Goal: Transaction & Acquisition: Purchase product/service

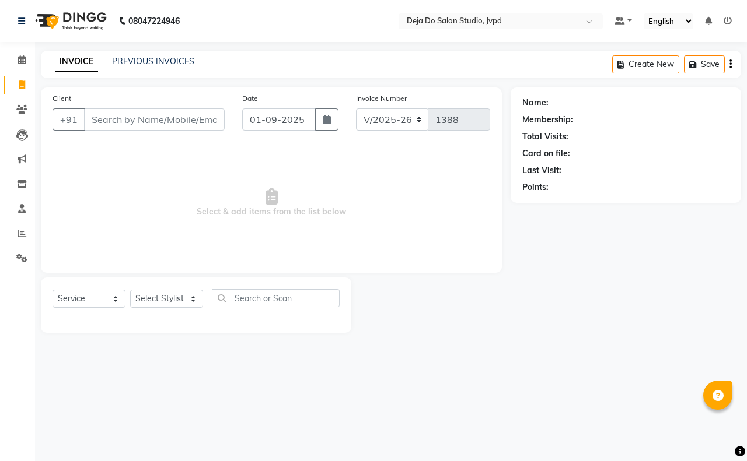
select select "7295"
select select "service"
click at [155, 118] on input "Client" at bounding box center [154, 120] width 141 height 22
type input "9313924415"
click at [204, 116] on span "Add Client" at bounding box center [195, 120] width 46 height 12
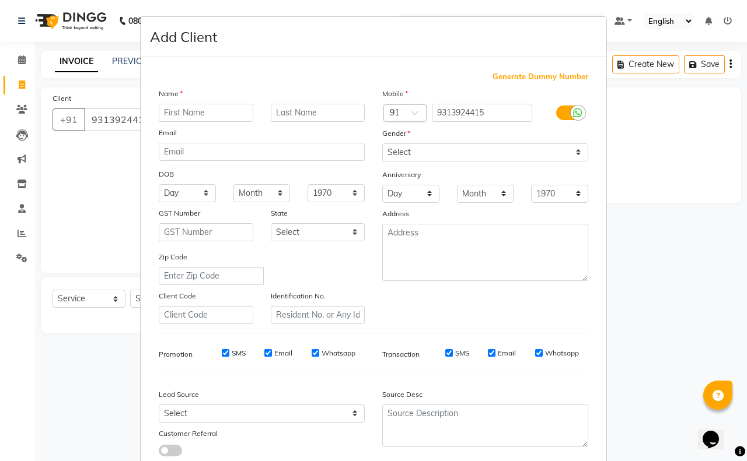
click at [226, 106] on input "text" at bounding box center [206, 113] width 95 height 18
type input "[PERSON_NAME]"
click at [535, 132] on div "Gender" at bounding box center [484, 135] width 223 height 16
click at [535, 147] on select "Select [DEMOGRAPHIC_DATA] [DEMOGRAPHIC_DATA] Other Prefer Not To Say" at bounding box center [485, 153] width 206 height 18
click at [382, 144] on select "Select [DEMOGRAPHIC_DATA] [DEMOGRAPHIC_DATA] Other Prefer Not To Say" at bounding box center [485, 153] width 206 height 18
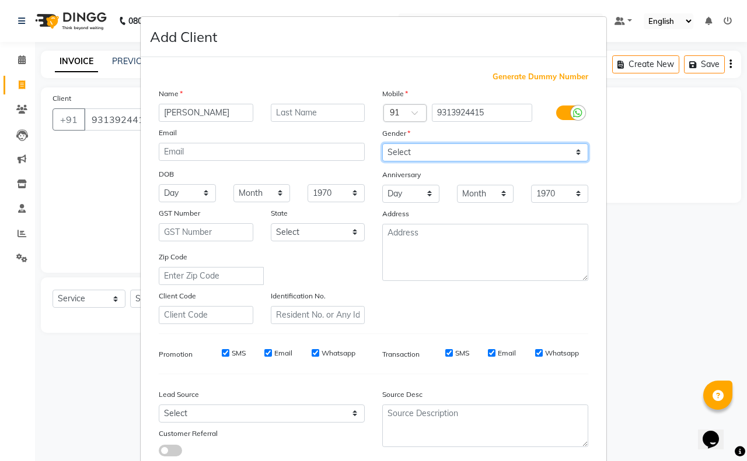
click at [536, 149] on select "Select [DEMOGRAPHIC_DATA] [DEMOGRAPHIC_DATA] Other Prefer Not To Say" at bounding box center [485, 153] width 206 height 18
click at [382, 144] on select "Select [DEMOGRAPHIC_DATA] [DEMOGRAPHIC_DATA] Other Prefer Not To Say" at bounding box center [485, 153] width 206 height 18
click at [540, 130] on div "Gender" at bounding box center [484, 135] width 223 height 16
click at [540, 134] on div "Gender" at bounding box center [484, 135] width 223 height 16
click at [540, 144] on select "Select [DEMOGRAPHIC_DATA] [DEMOGRAPHIC_DATA] Other Prefer Not To Say" at bounding box center [485, 153] width 206 height 18
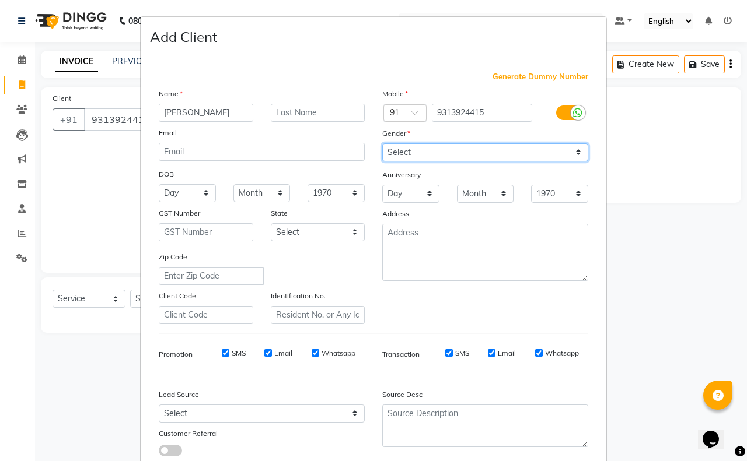
select select "[DEMOGRAPHIC_DATA]"
click at [382, 144] on select "Select [DEMOGRAPHIC_DATA] [DEMOGRAPHIC_DATA] Other Prefer Not To Say" at bounding box center [485, 153] width 206 height 18
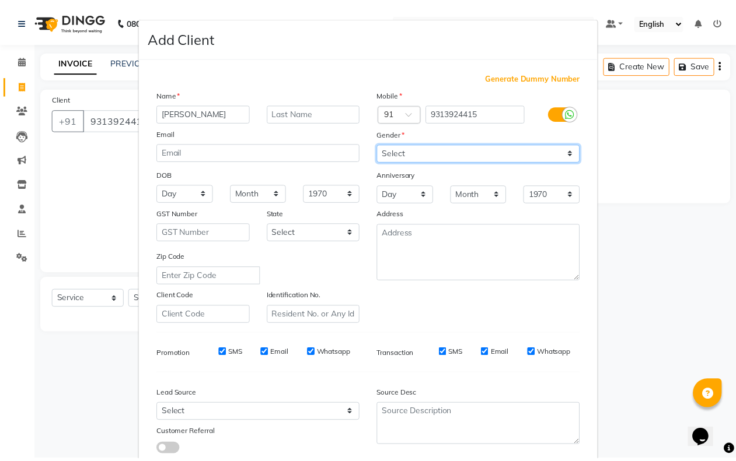
scroll to position [73, 0]
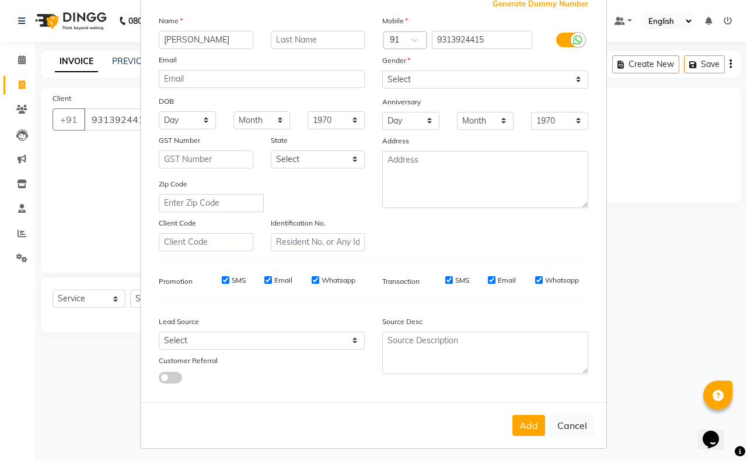
click at [516, 424] on button "Add" at bounding box center [528, 425] width 33 height 21
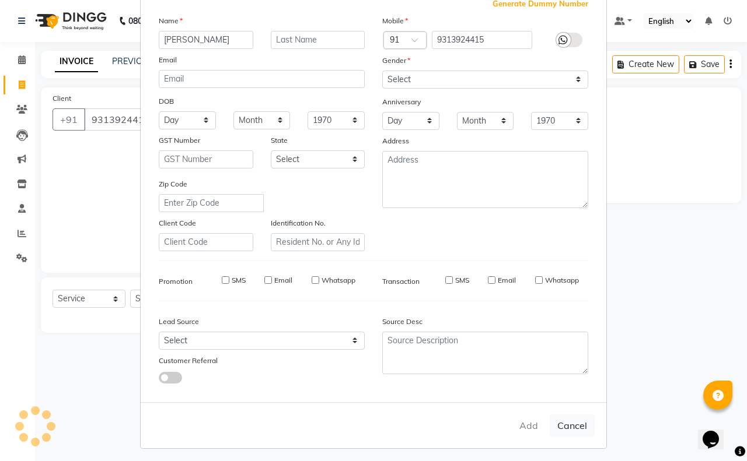
type input "93******15"
select select
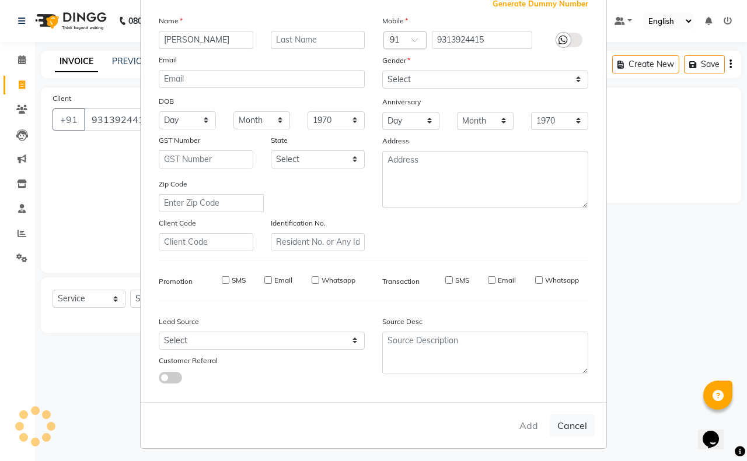
select select
checkbox input "false"
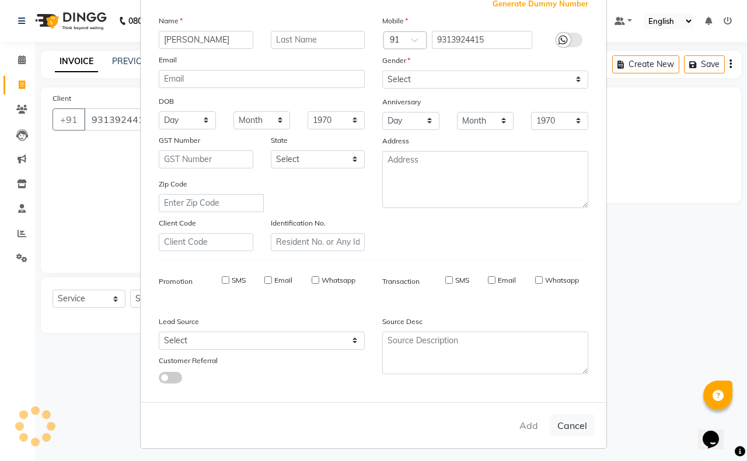
checkbox input "false"
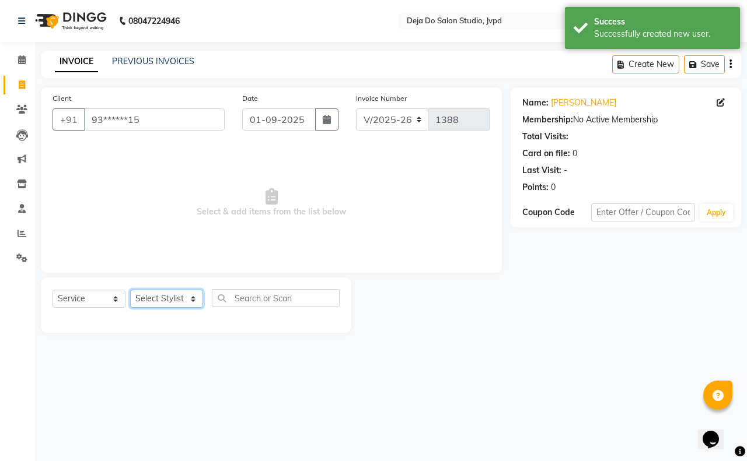
click at [160, 302] on select "Select Stylist Aditi Admin [PERSON_NAME] [PERSON_NAME] Danish Salamani [PERSON_…" at bounding box center [166, 299] width 73 height 18
select select "62497"
click at [130, 290] on select "Select Stylist Aditi Admin [PERSON_NAME] [PERSON_NAME] Danish Salamani [PERSON_…" at bounding box center [166, 299] width 73 height 18
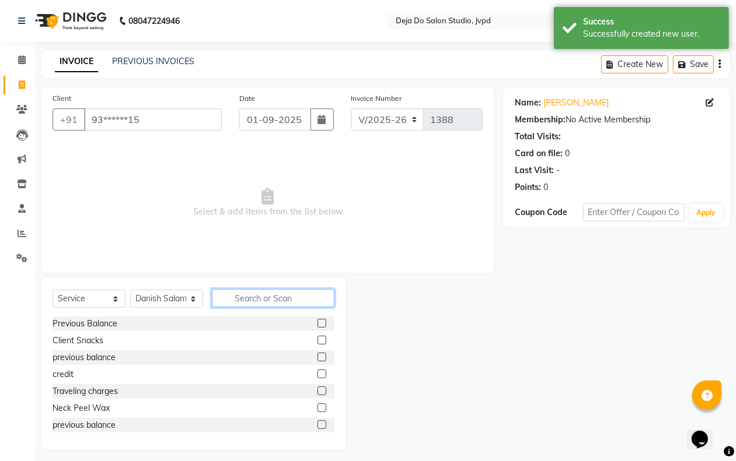
click at [242, 303] on input "text" at bounding box center [273, 298] width 123 height 18
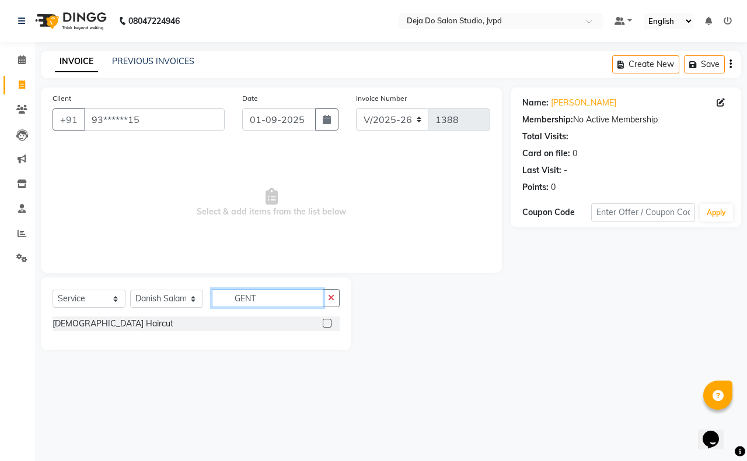
type input "GENT"
click at [328, 322] on label at bounding box center [327, 323] width 9 height 9
click at [328, 322] on input "checkbox" at bounding box center [327, 324] width 8 height 8
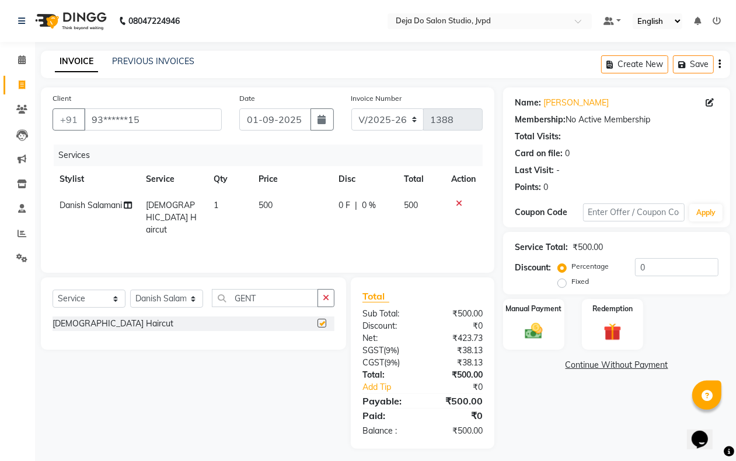
checkbox input "false"
click at [325, 299] on icon "button" at bounding box center [326, 298] width 6 height 8
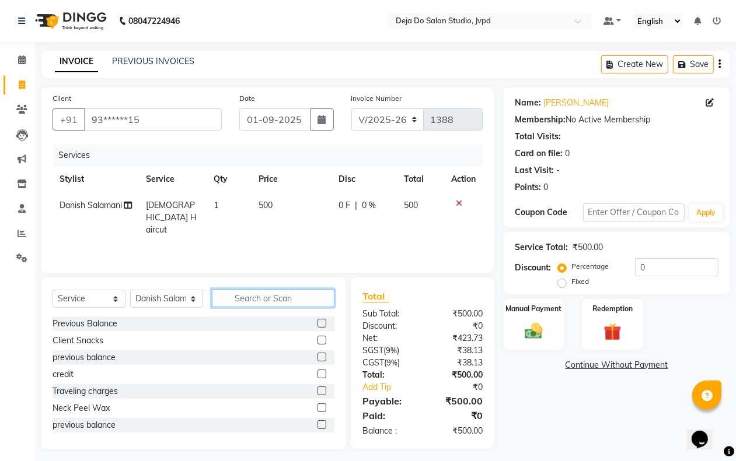
click at [321, 299] on input "text" at bounding box center [273, 298] width 123 height 18
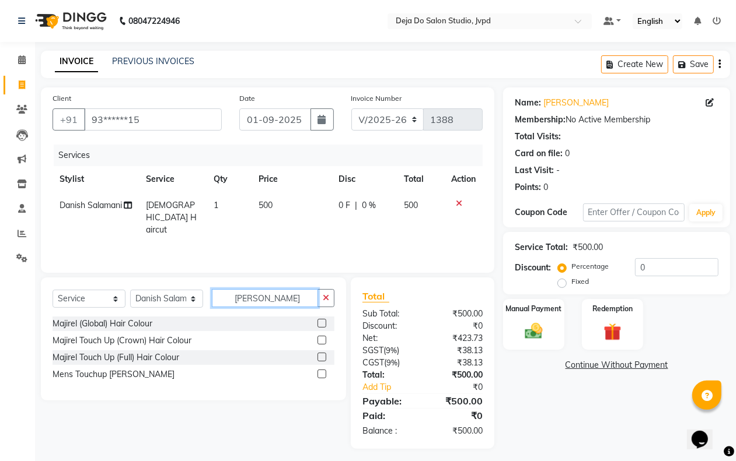
type input "[PERSON_NAME]"
drag, startPoint x: 325, startPoint y: 351, endPoint x: 317, endPoint y: 358, distance: 10.4
click at [324, 351] on div at bounding box center [325, 358] width 17 height 15
click at [316, 358] on div "Majirel Touch Up (Full) Hair Colour" at bounding box center [194, 358] width 282 height 15
click at [320, 356] on label at bounding box center [321, 357] width 9 height 9
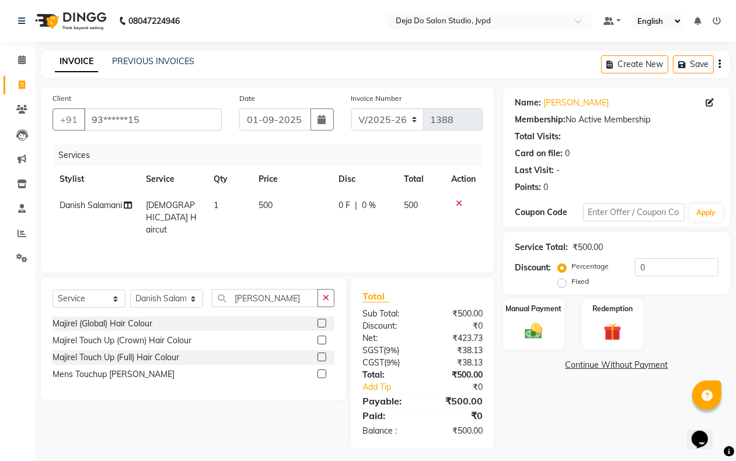
click at [320, 356] on input "checkbox" at bounding box center [321, 358] width 8 height 8
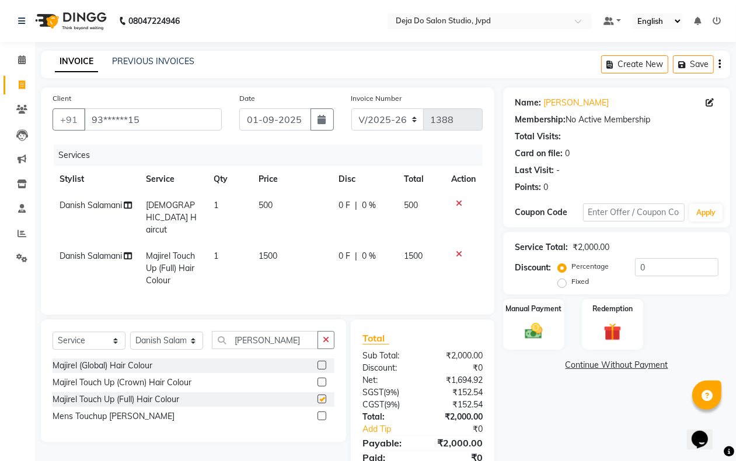
checkbox input "false"
click at [664, 267] on input "0" at bounding box center [676, 267] width 83 height 18
type input "10"
click at [533, 333] on img at bounding box center [533, 331] width 29 height 21
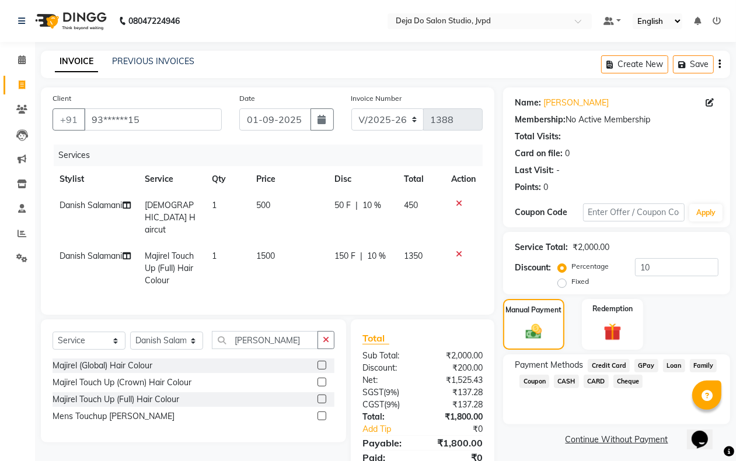
click at [648, 366] on span "GPay" at bounding box center [646, 365] width 24 height 13
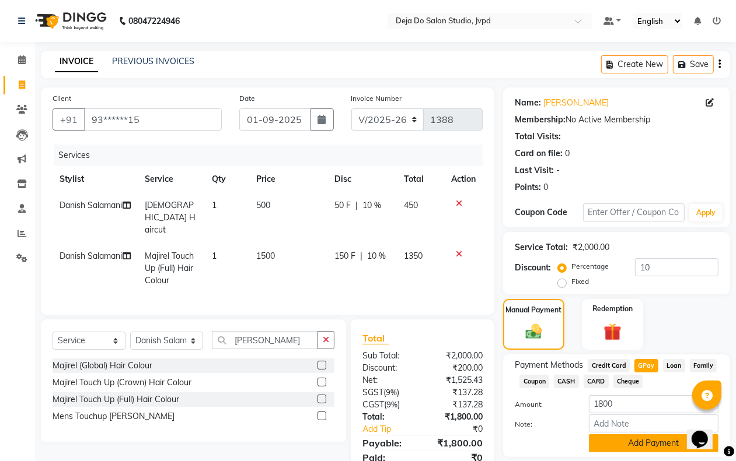
click at [620, 439] on button "Add Payment" at bounding box center [654, 444] width 130 height 18
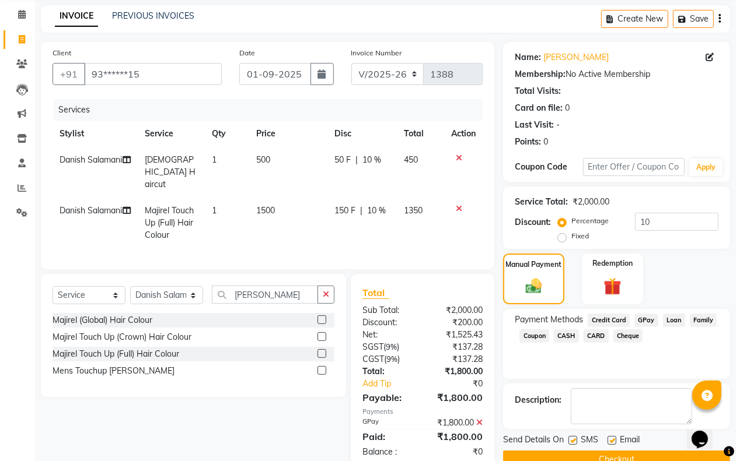
scroll to position [71, 0]
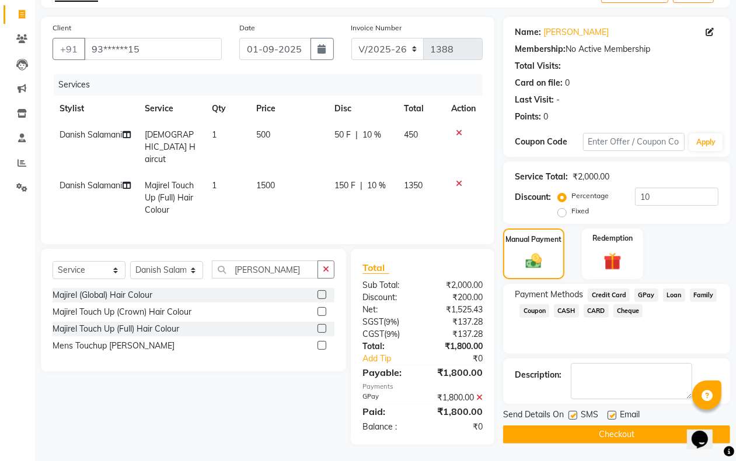
click at [579, 433] on button "Checkout" at bounding box center [616, 435] width 227 height 18
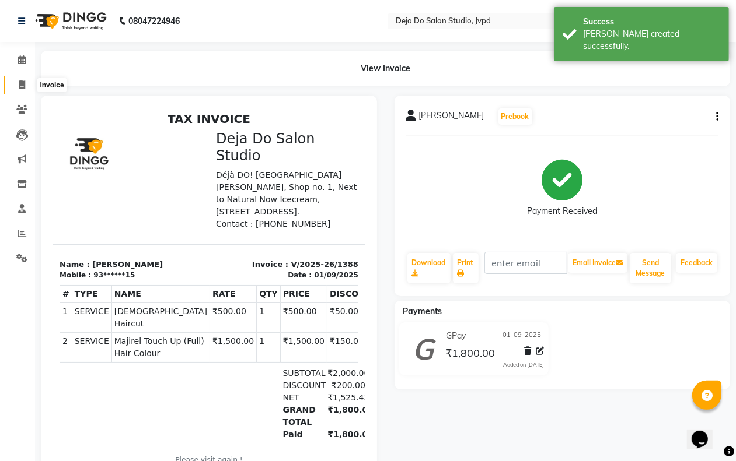
click at [30, 85] on span at bounding box center [22, 85] width 20 height 13
select select "7295"
select select "service"
